Goal: Obtain resource: Download file/media

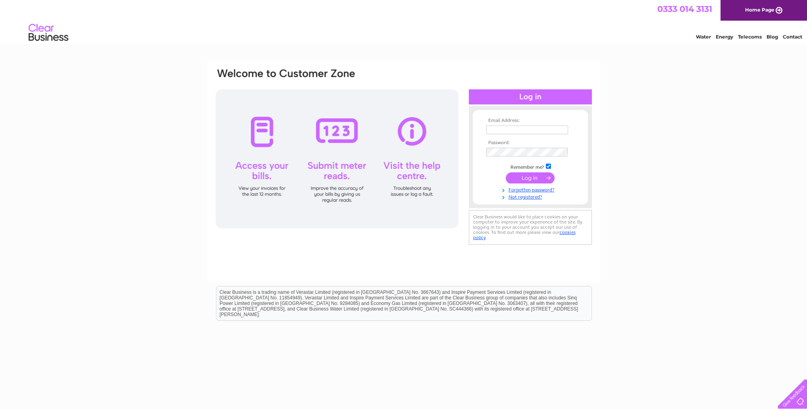
type input "[EMAIL_ADDRESS][DOMAIN_NAME]"
click at [539, 178] on input "submit" at bounding box center [530, 177] width 49 height 11
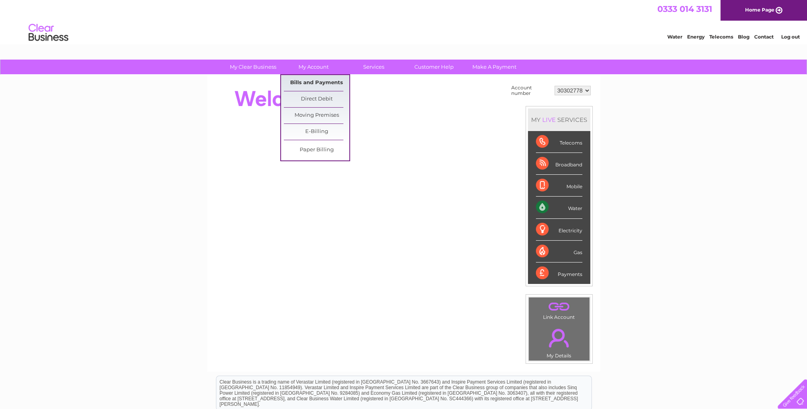
click at [318, 81] on link "Bills and Payments" at bounding box center [317, 83] width 66 height 16
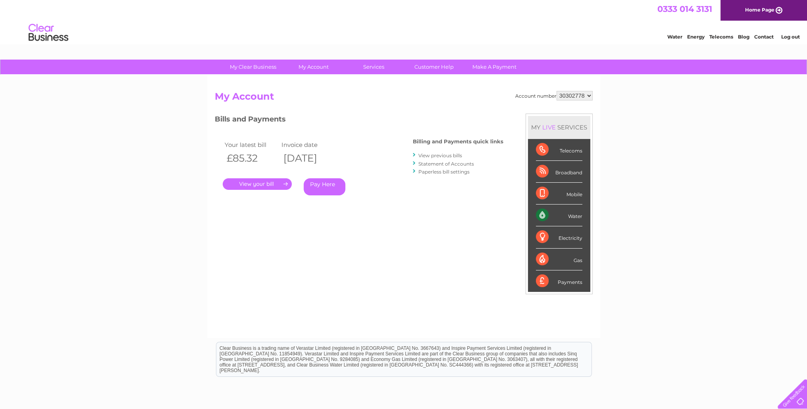
click at [277, 183] on link "." at bounding box center [257, 184] width 69 height 12
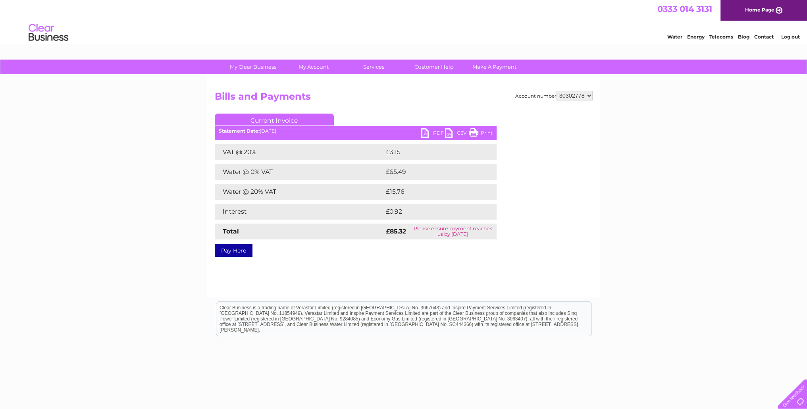
click at [425, 134] on link "PDF" at bounding box center [433, 134] width 24 height 12
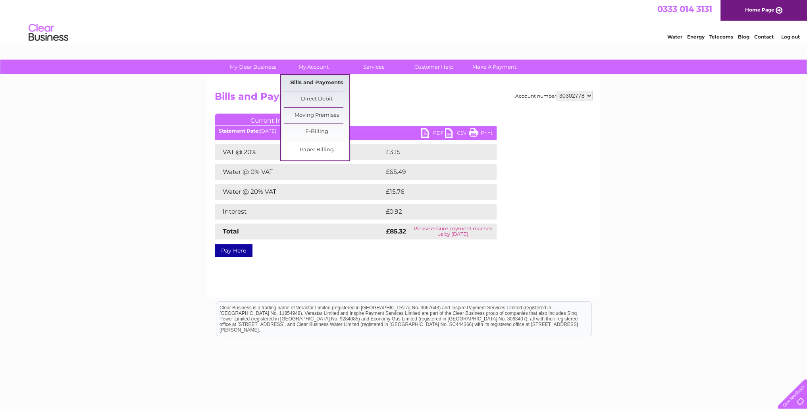
click at [317, 81] on link "Bills and Payments" at bounding box center [317, 83] width 66 height 16
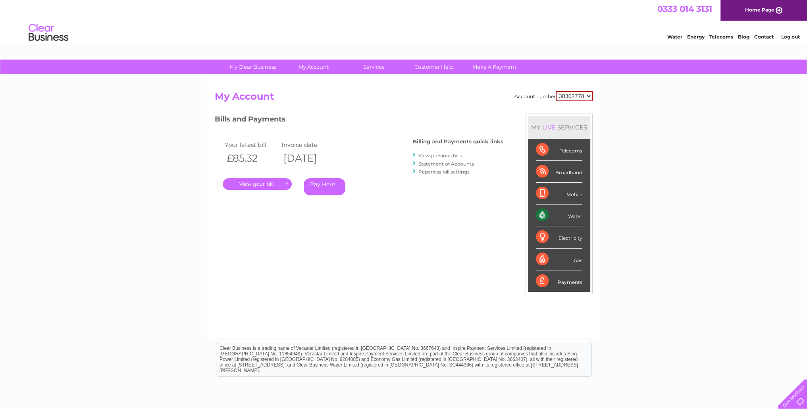
click at [456, 157] on link "View previous bills" at bounding box center [440, 155] width 44 height 6
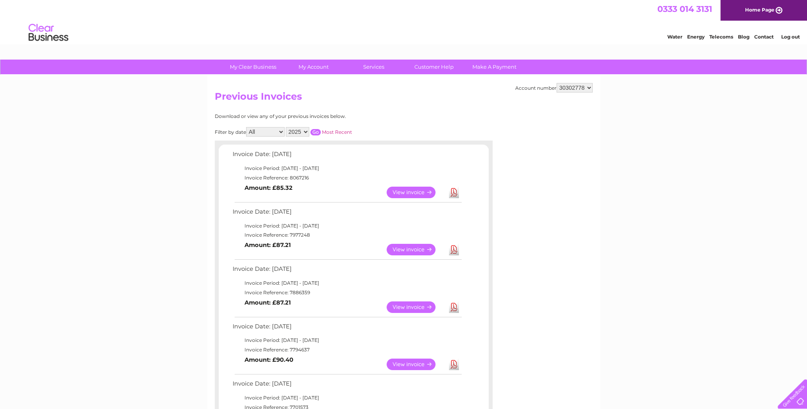
click at [417, 309] on link "View" at bounding box center [416, 307] width 58 height 12
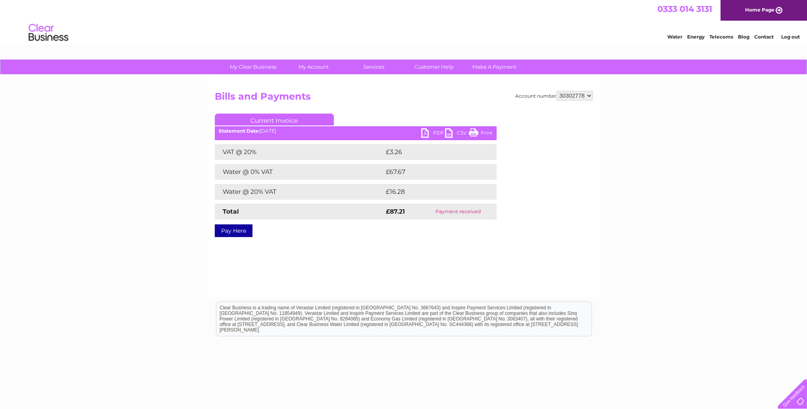
drag, startPoint x: 483, startPoint y: 133, endPoint x: 60, endPoint y: 69, distance: 427.5
click at [483, 133] on link "Print" at bounding box center [481, 134] width 24 height 12
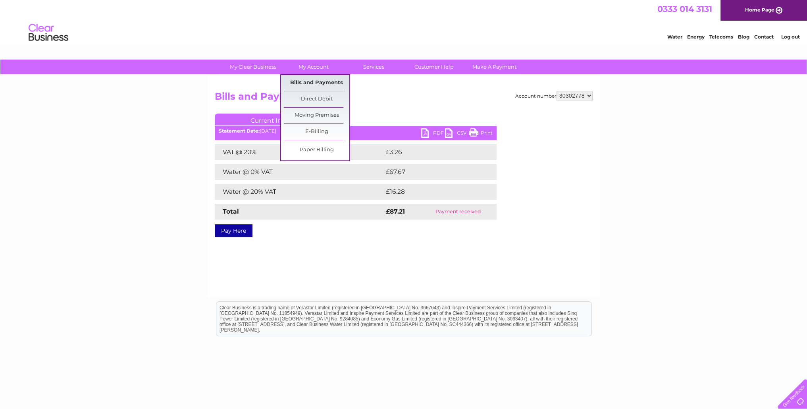
click at [326, 86] on link "Bills and Payments" at bounding box center [317, 83] width 66 height 16
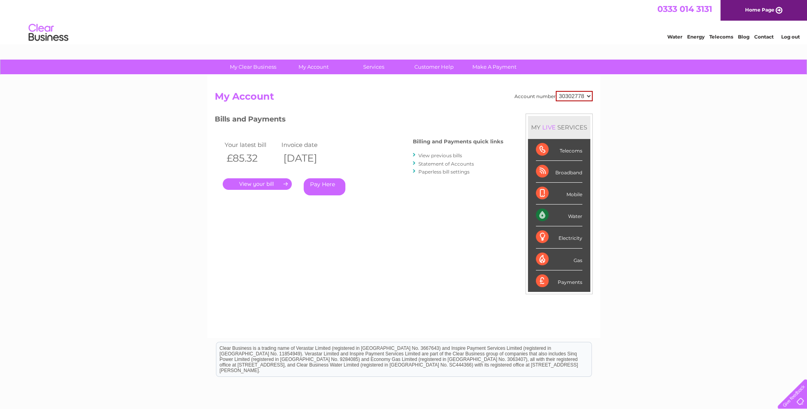
click at [433, 154] on link "View previous bills" at bounding box center [440, 155] width 44 height 6
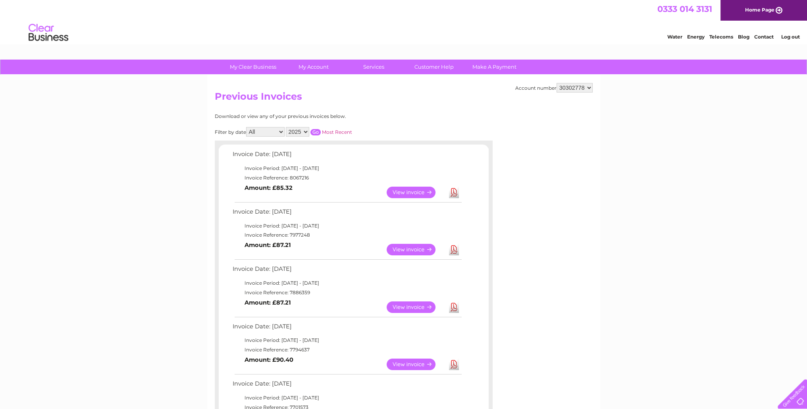
click at [410, 194] on link "View" at bounding box center [416, 193] width 58 height 12
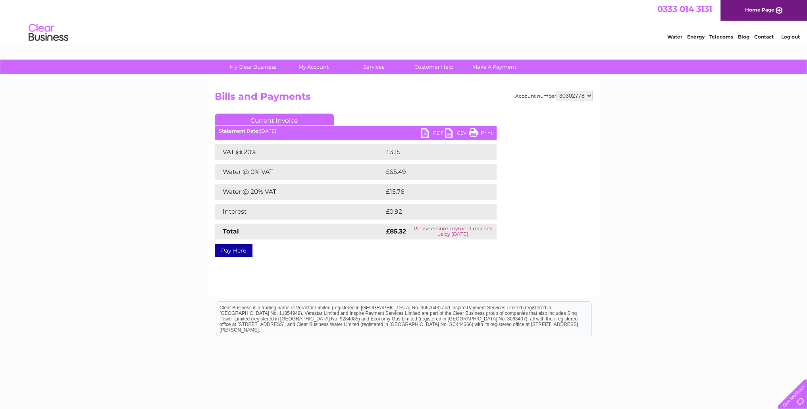
click at [479, 131] on link "Print" at bounding box center [481, 134] width 24 height 12
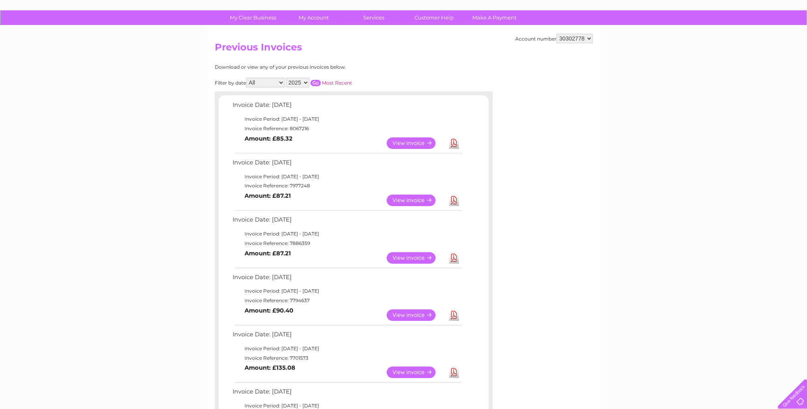
scroll to position [119, 0]
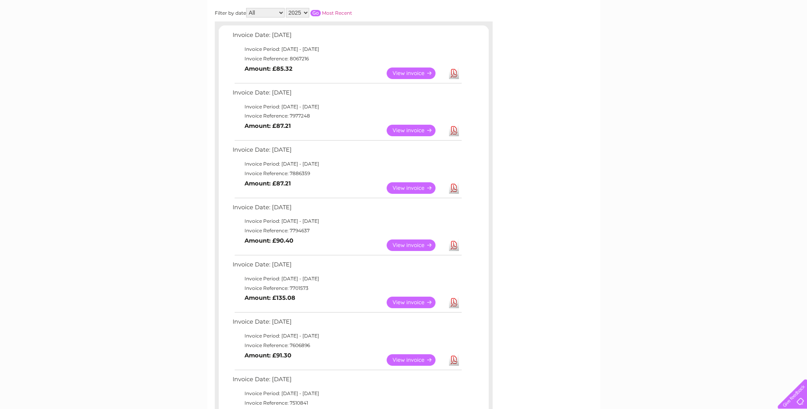
click at [433, 131] on link "View" at bounding box center [416, 131] width 58 height 12
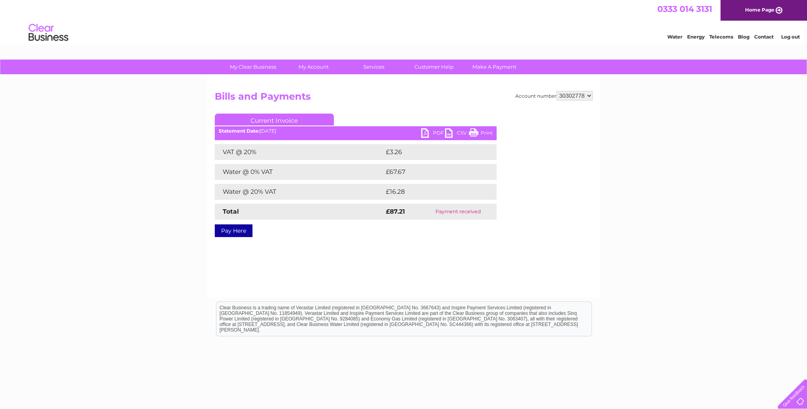
click at [471, 132] on link "Print" at bounding box center [481, 134] width 24 height 12
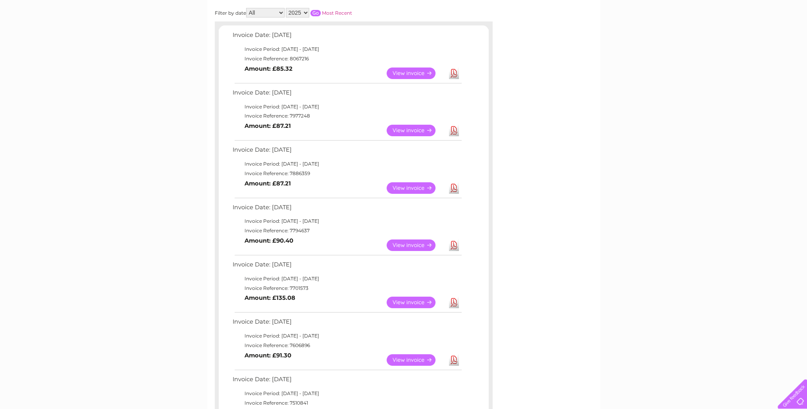
click at [397, 244] on link "View" at bounding box center [416, 245] width 58 height 12
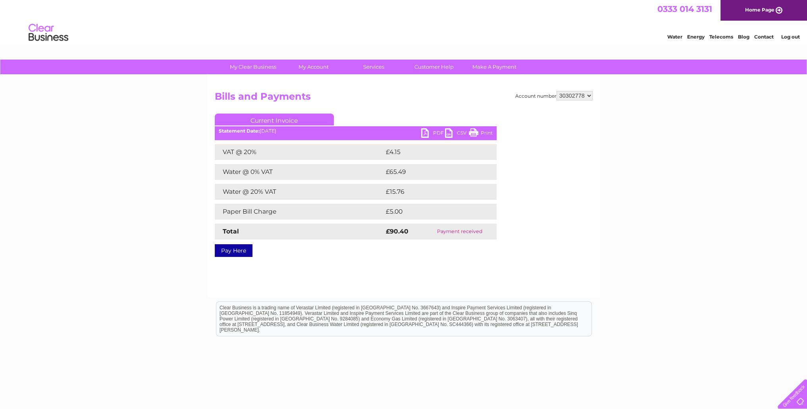
click at [478, 132] on link "Print" at bounding box center [481, 134] width 24 height 12
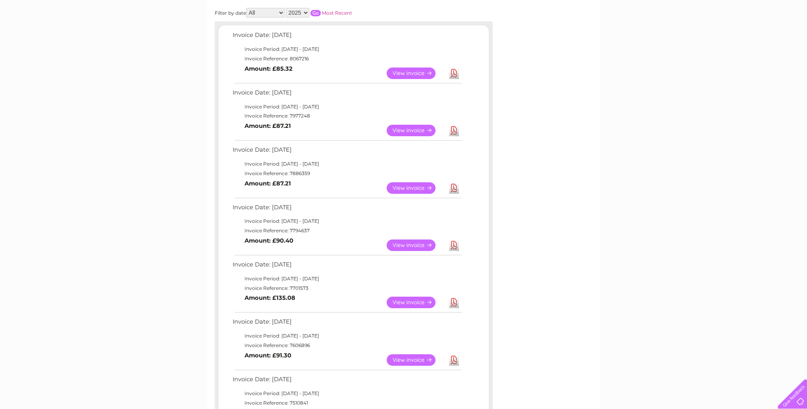
click at [453, 188] on link "Download" at bounding box center [454, 188] width 10 height 12
